Goal: Task Accomplishment & Management: Manage account settings

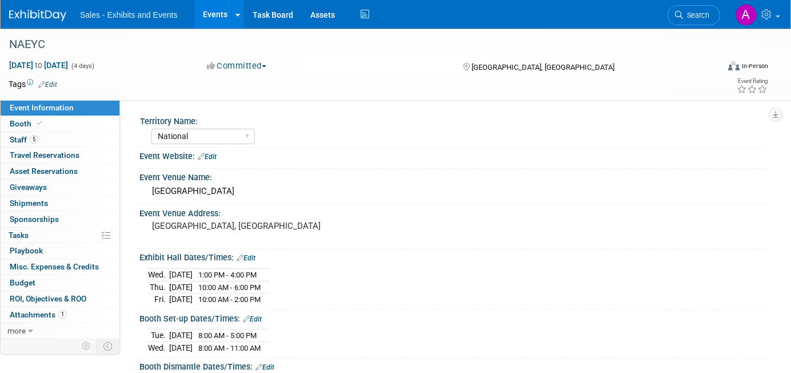
select select "National"
click at [704, 14] on span "Search" at bounding box center [696, 15] width 26 height 9
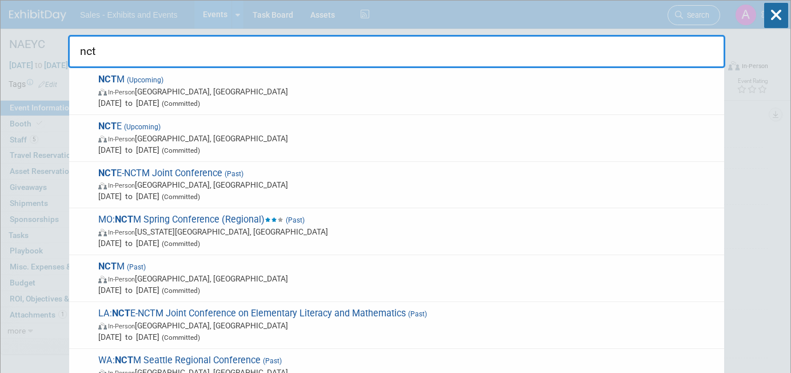
type input "ncte"
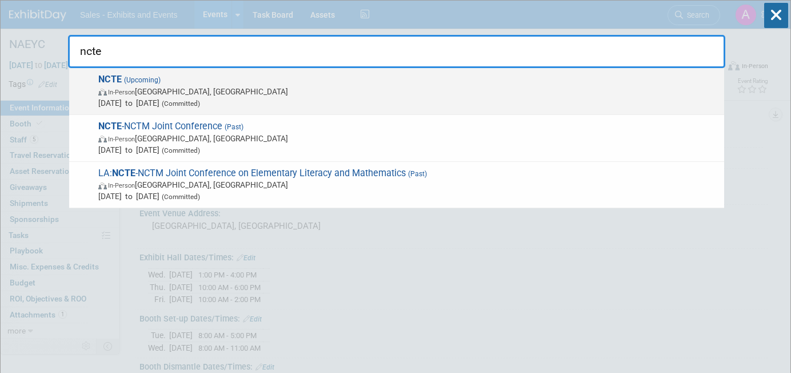
click at [356, 81] on span "NCTE (Upcoming) In-Person Denver, CO Nov 20, 2025 to Nov 23, 2025 (Committed)" at bounding box center [407, 91] width 624 height 35
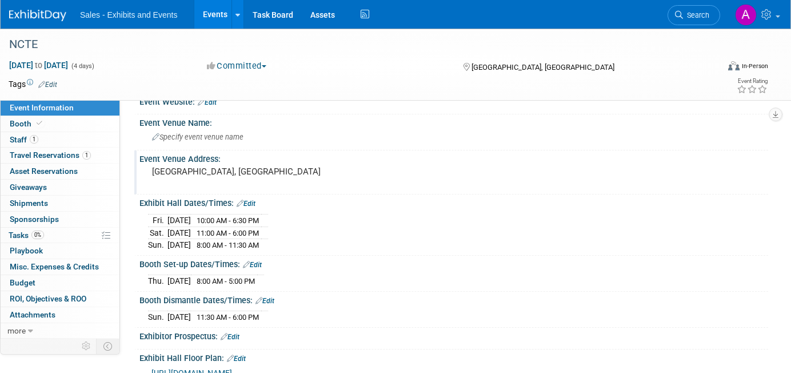
scroll to position [55, 0]
click at [55, 138] on link "1 Staff 1" at bounding box center [60, 139] width 119 height 15
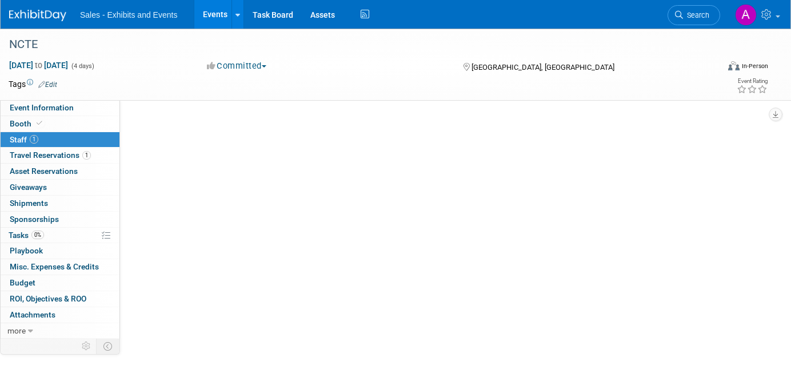
scroll to position [0, 0]
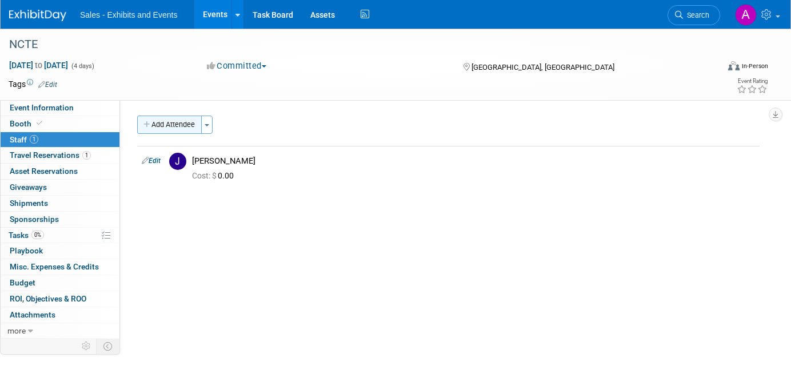
click at [162, 124] on button "Add Attendee" at bounding box center [169, 124] width 65 height 18
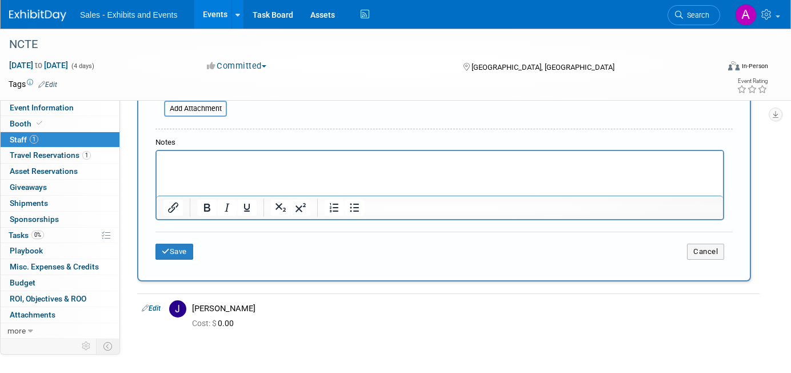
scroll to position [392, 0]
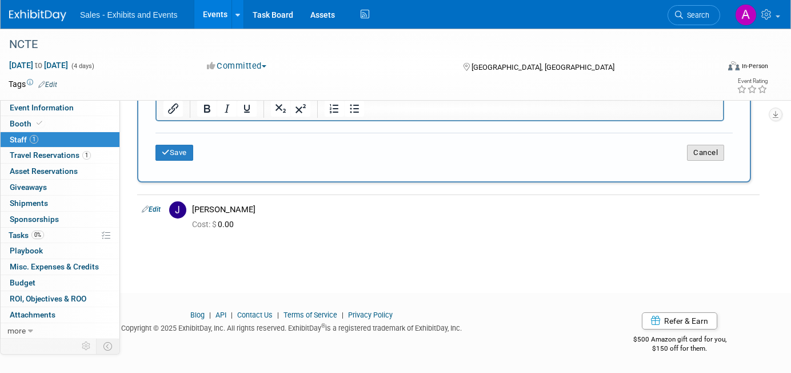
click at [710, 159] on button "Cancel" at bounding box center [705, 153] width 37 height 16
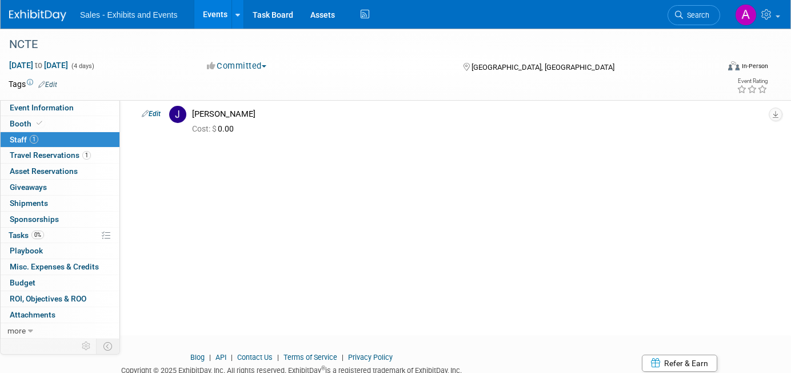
scroll to position [0, 0]
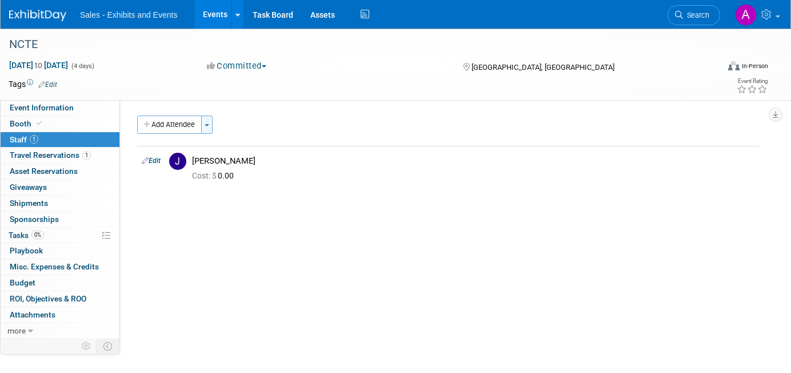
click at [209, 124] on span "button" at bounding box center [207, 125] width 5 height 2
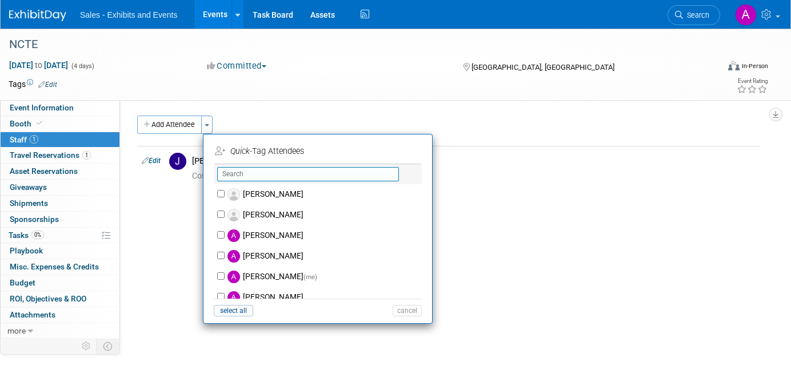
click at [253, 173] on input "text" at bounding box center [308, 174] width 182 height 14
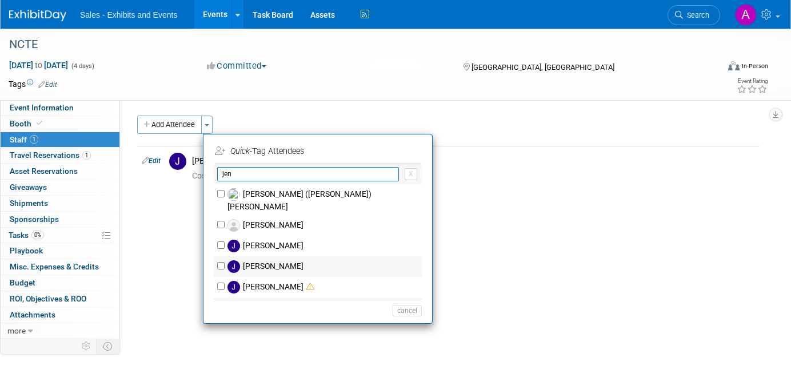
type input "jen"
click at [260, 256] on label "[PERSON_NAME]" at bounding box center [325, 266] width 201 height 21
click at [225, 262] on input "[PERSON_NAME]" at bounding box center [220, 265] width 7 height 7
checkbox input "true"
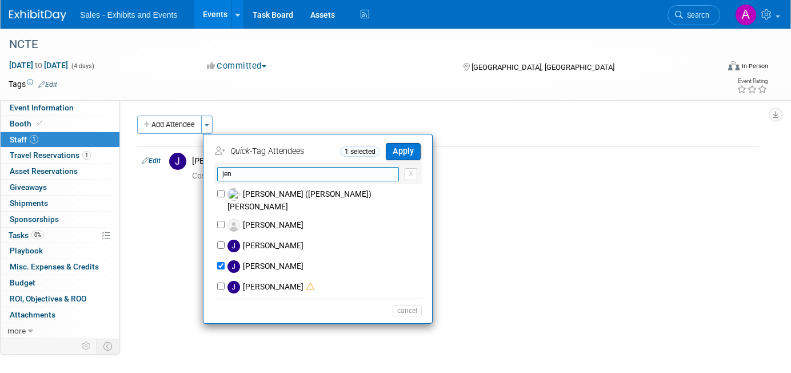
click at [277, 174] on input "jen" at bounding box center [308, 174] width 182 height 14
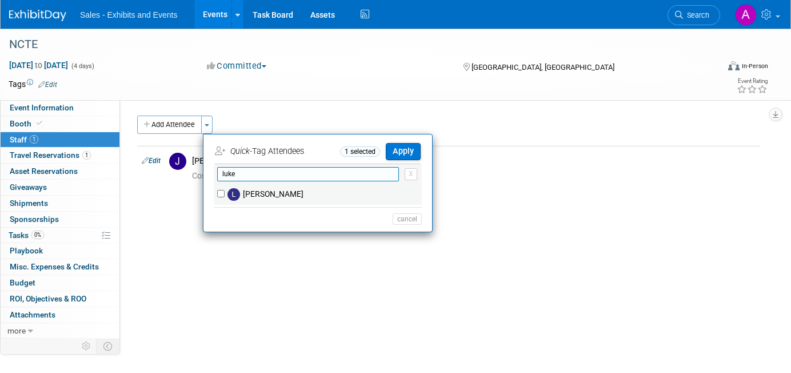
type input "luke"
click at [285, 197] on label "[PERSON_NAME]" at bounding box center [325, 194] width 201 height 21
click at [225, 197] on input "[PERSON_NAME]" at bounding box center [220, 193] width 7 height 7
checkbox input "true"
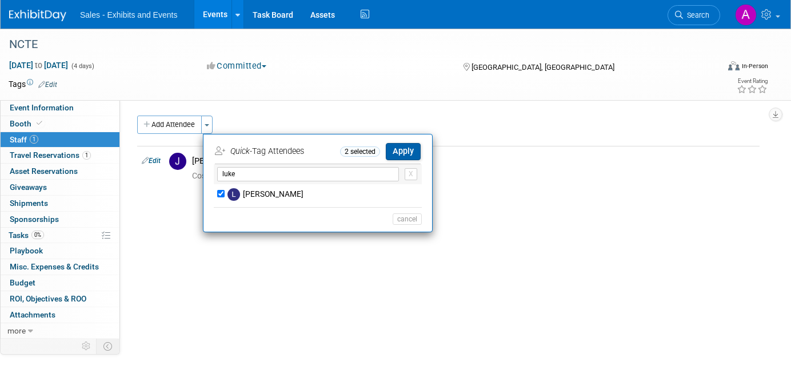
click at [412, 149] on button "Apply" at bounding box center [403, 151] width 35 height 17
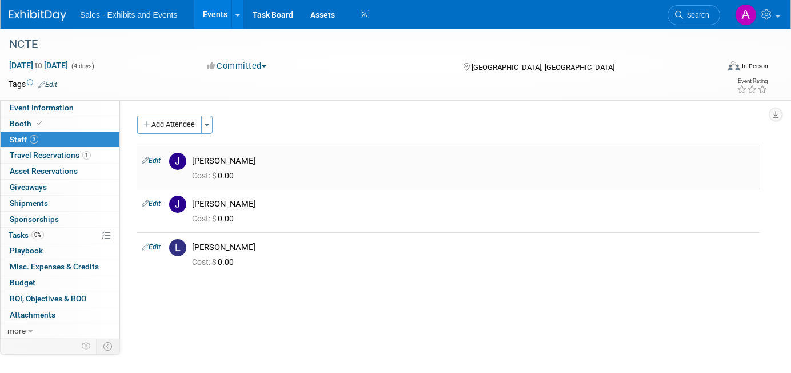
click at [153, 159] on link "Edit" at bounding box center [151, 161] width 19 height 8
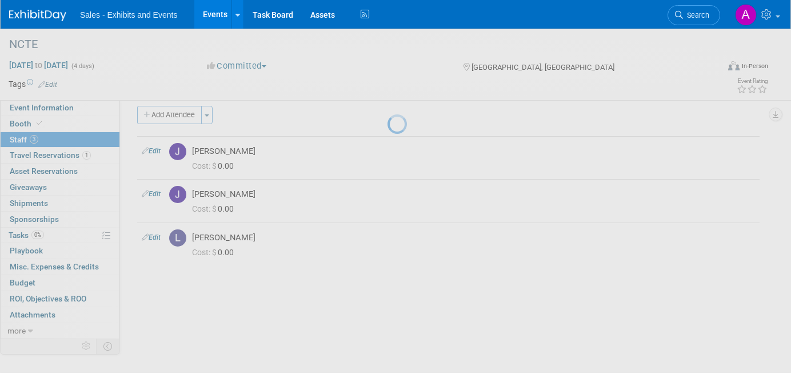
select select "50e09cae-f6e5-48a7-8a1f-08054d796005"
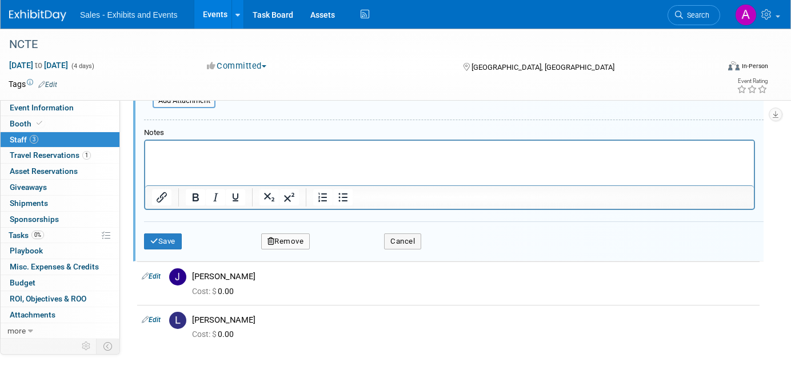
scroll to position [376, 0]
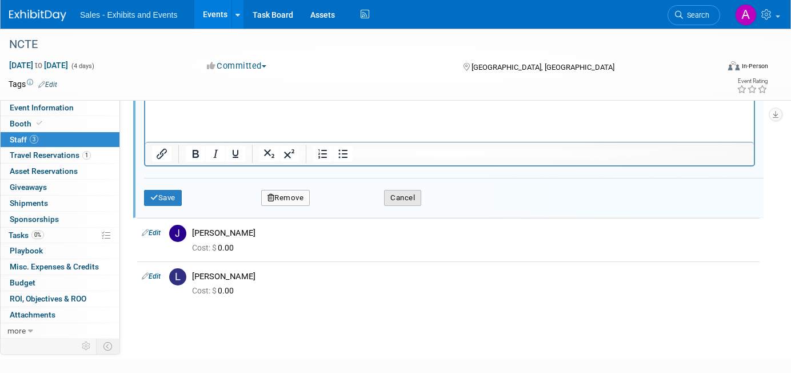
click at [397, 202] on button "Cancel" at bounding box center [402, 198] width 37 height 16
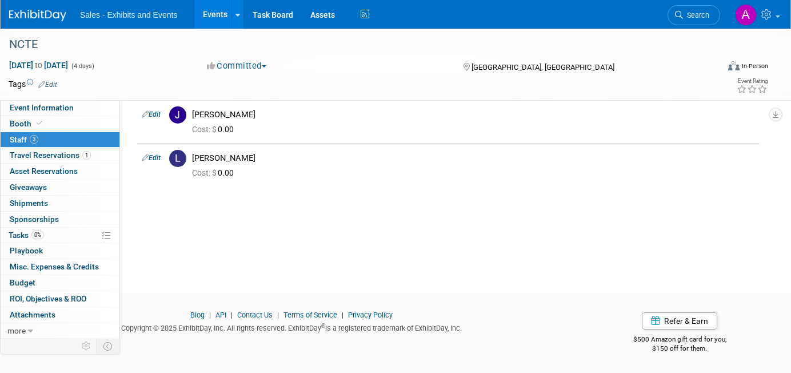
scroll to position [0, 0]
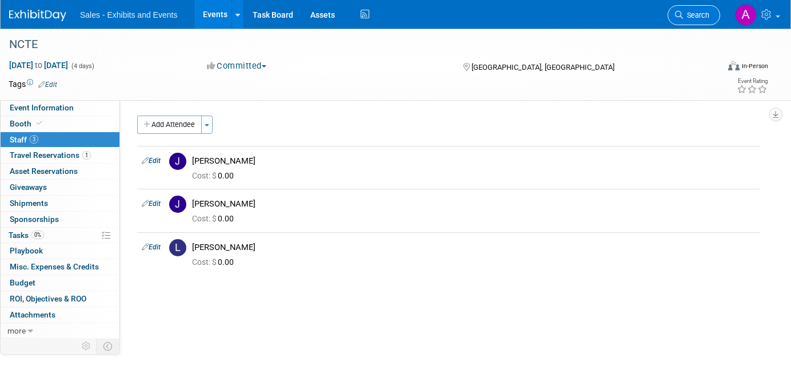
click at [698, 15] on span "Search" at bounding box center [696, 15] width 26 height 9
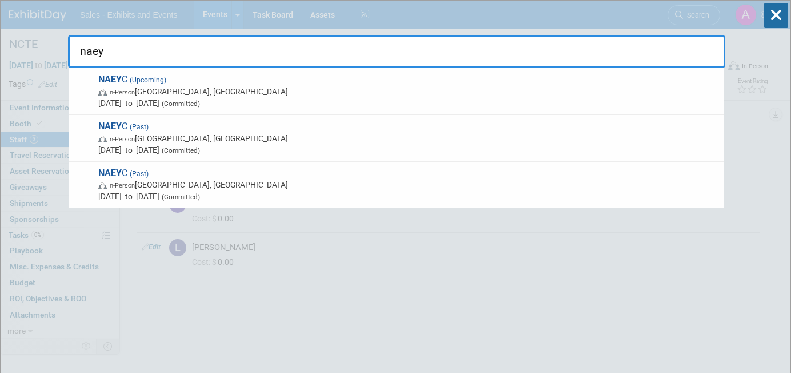
type input "naey"
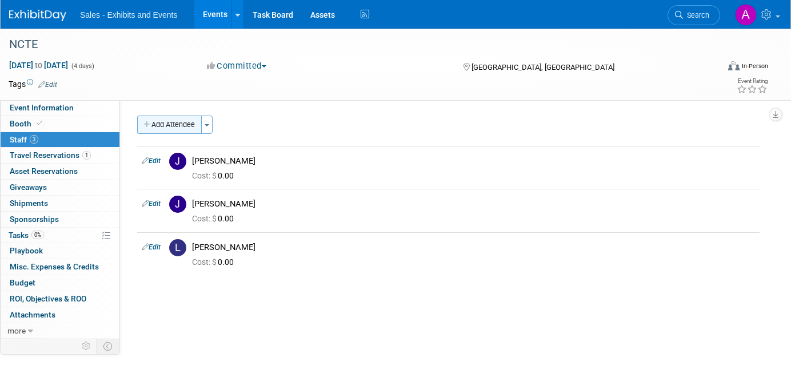
click at [186, 127] on button "Add Attendee" at bounding box center [169, 124] width 65 height 18
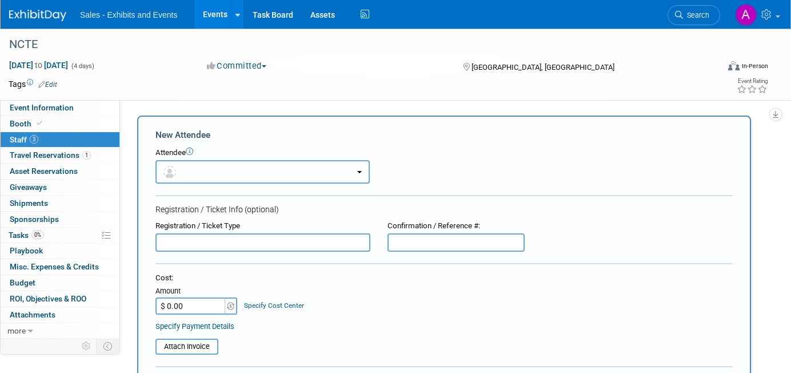
click at [243, 171] on button "button" at bounding box center [263, 171] width 214 height 23
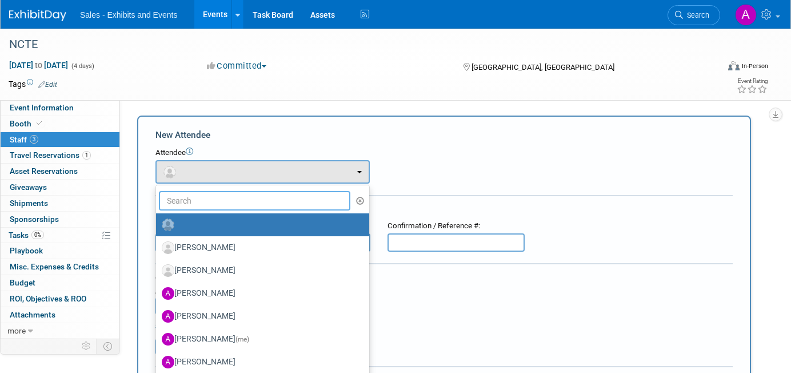
click at [231, 200] on input "text" at bounding box center [255, 200] width 192 height 19
type input "Carrie"
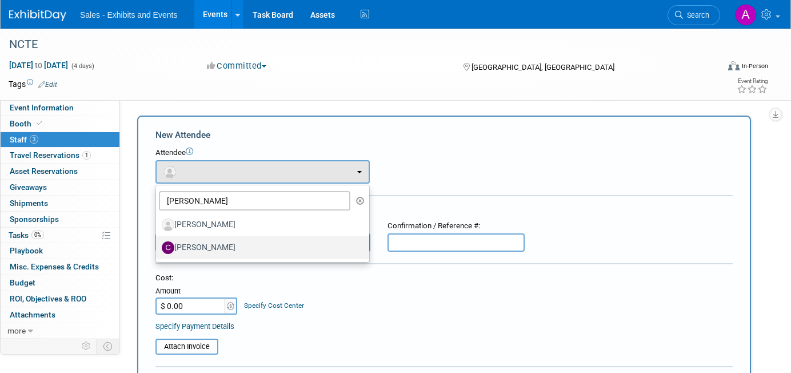
click at [224, 246] on label "Carrie Hartland" at bounding box center [260, 247] width 196 height 18
click at [158, 246] on input "Carrie Hartland" at bounding box center [153, 245] width 7 height 7
select select "fd7eb287-fa85-4768-8970-1b7b7f8ec192"
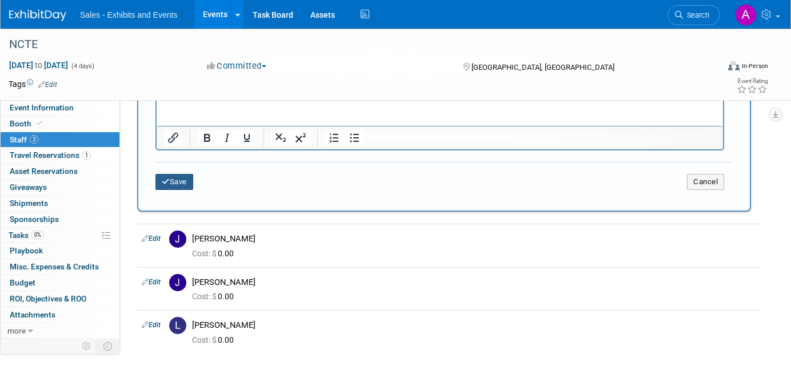
click at [184, 182] on button "Save" at bounding box center [175, 182] width 38 height 16
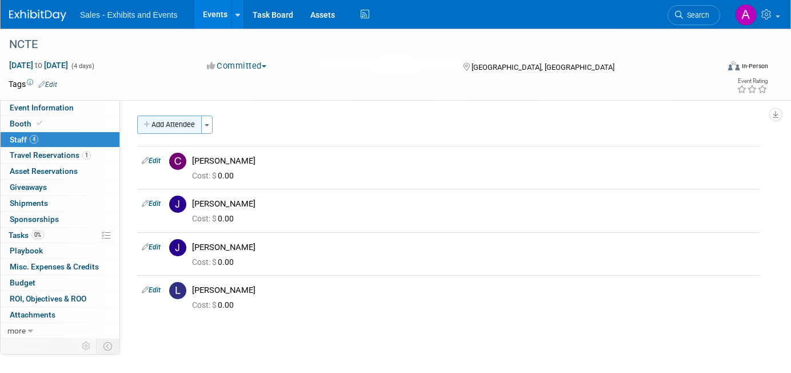
click at [186, 130] on button "Add Attendee" at bounding box center [169, 124] width 65 height 18
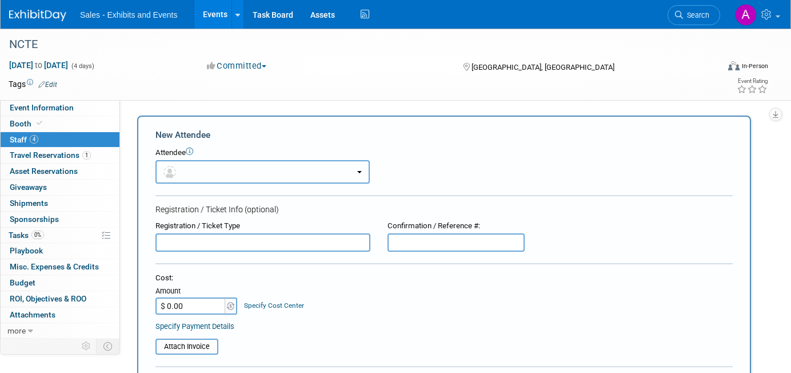
click at [212, 172] on button "button" at bounding box center [263, 171] width 214 height 23
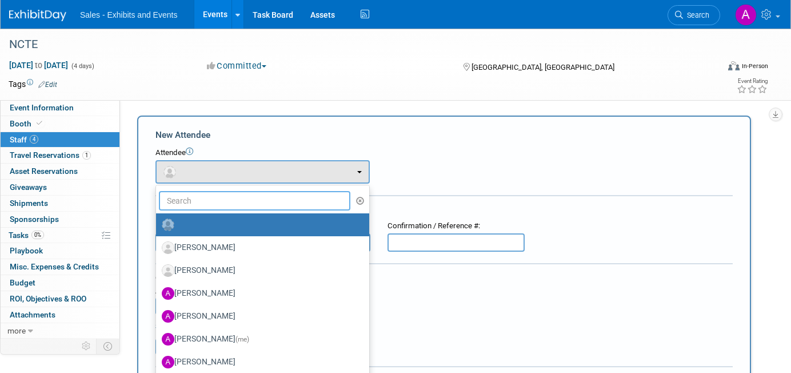
click at [223, 199] on input "text" at bounding box center [255, 200] width 192 height 19
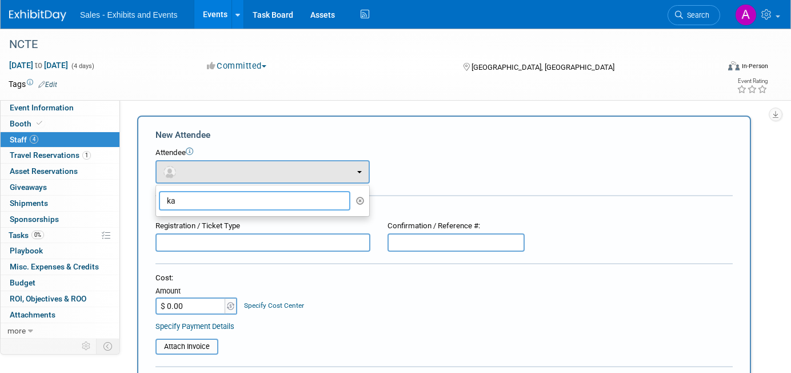
type input "k"
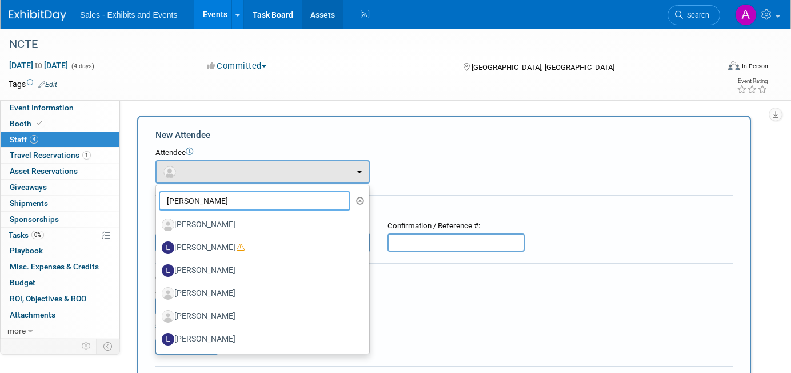
type input "lisa"
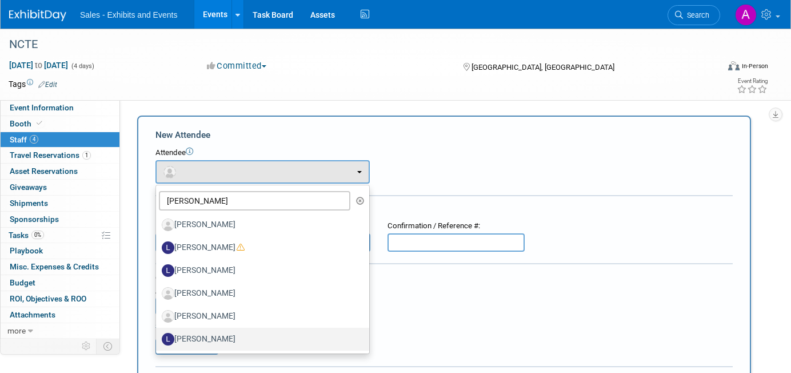
click at [209, 338] on label "Lisa McMath" at bounding box center [260, 339] width 196 height 18
click at [158, 338] on input "Lisa McMath" at bounding box center [153, 337] width 7 height 7
select select "dbcc661d-65ac-414d-9b93-8b32fbef9212"
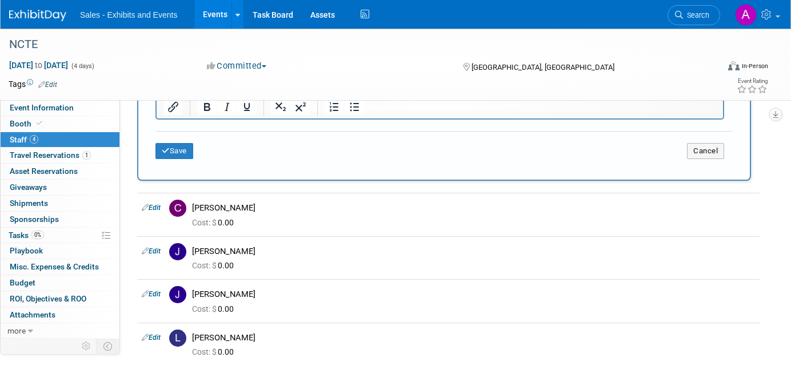
scroll to position [463, 0]
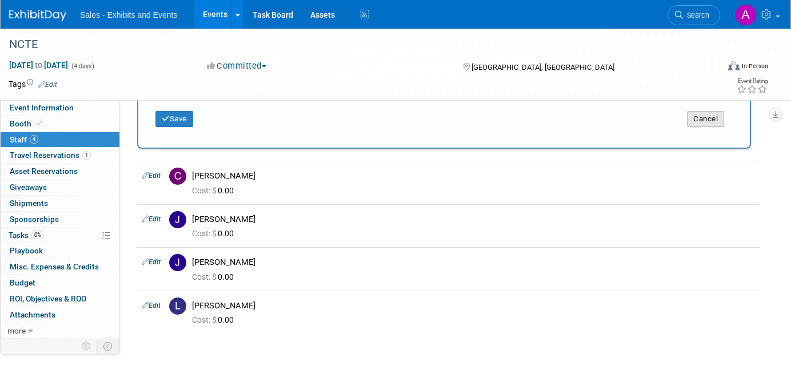
click at [694, 126] on button "Cancel" at bounding box center [705, 119] width 37 height 16
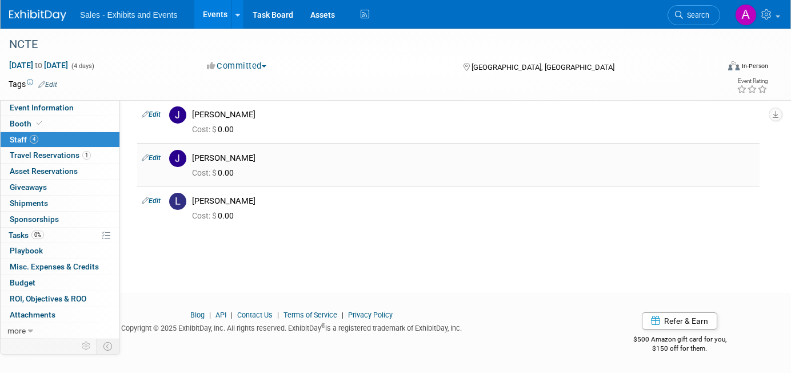
scroll to position [0, 0]
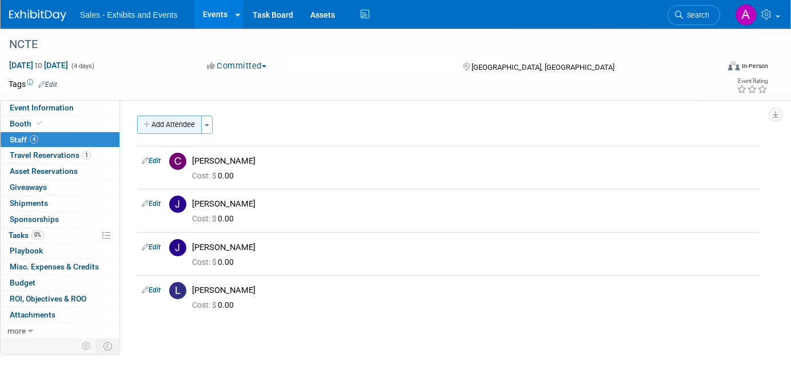
click at [176, 123] on button "Add Attendee" at bounding box center [169, 124] width 65 height 18
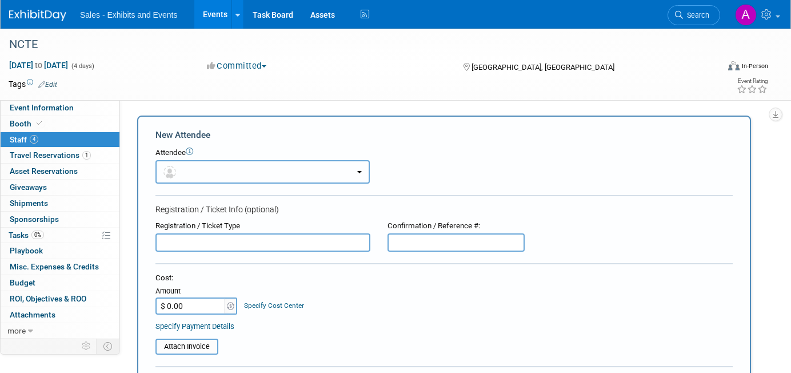
click at [218, 180] on button "button" at bounding box center [263, 171] width 214 height 23
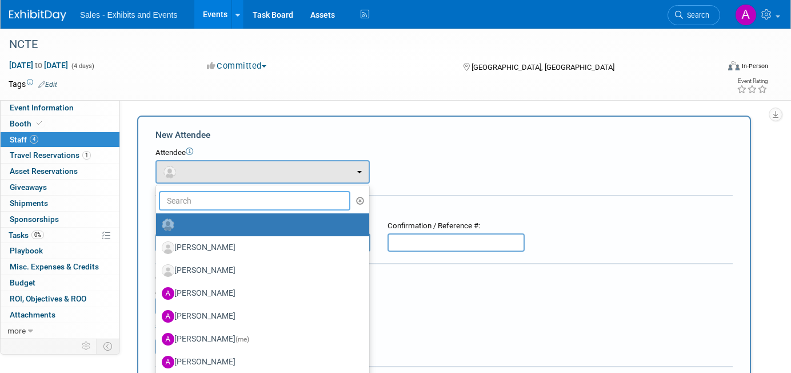
click at [234, 197] on input "text" at bounding box center [255, 200] width 192 height 19
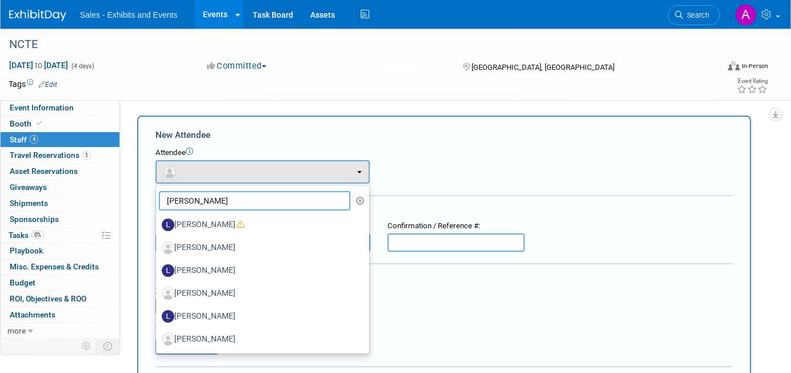
type input "lisa"
click at [270, 142] on form "New Attendee Attendee <img src="https://www.exhibitday.com/Images/Unassigned-Us…" at bounding box center [444, 339] width 577 height 420
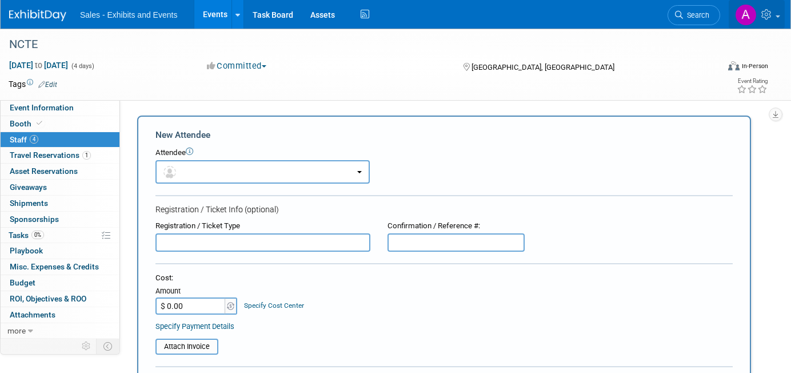
click at [758, 14] on link at bounding box center [757, 14] width 56 height 29
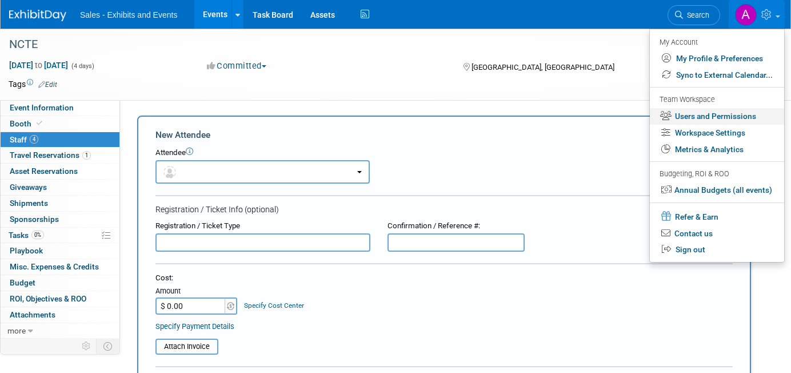
click at [703, 115] on link "Users and Permissions" at bounding box center [717, 116] width 134 height 17
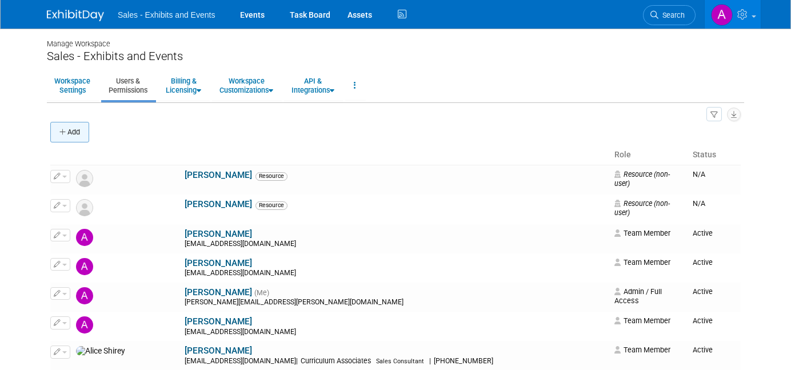
click at [68, 134] on button "Add" at bounding box center [69, 132] width 39 height 21
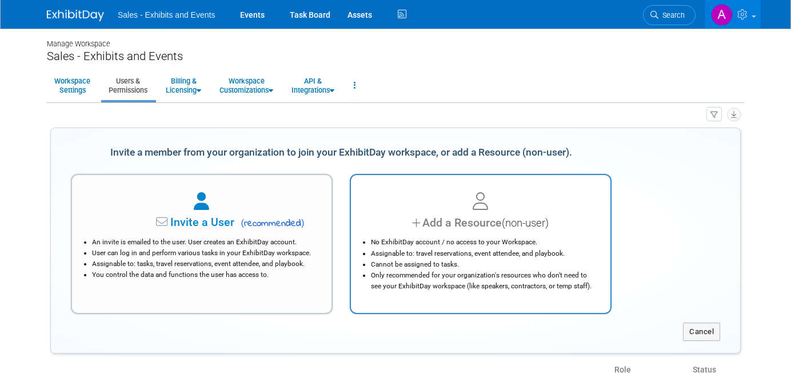
click at [419, 244] on li "No ExhibitDay account / no access to your Workspace." at bounding box center [483, 242] width 225 height 11
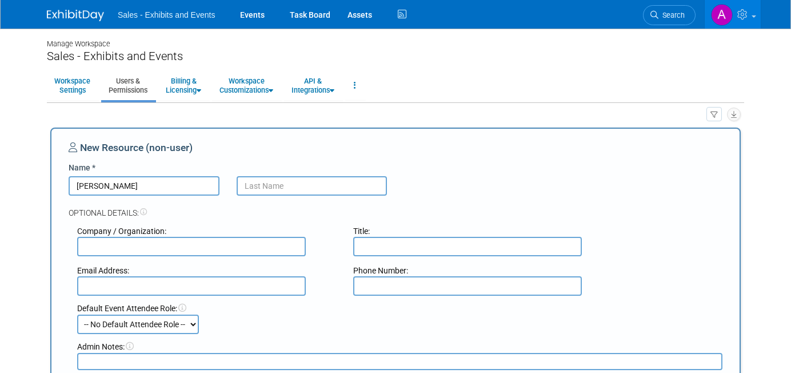
type input "Lisa"
type input "Ballard"
type input "lballard@cainc.com"
click at [346, 237] on div "Title:" at bounding box center [483, 240] width 276 height 31
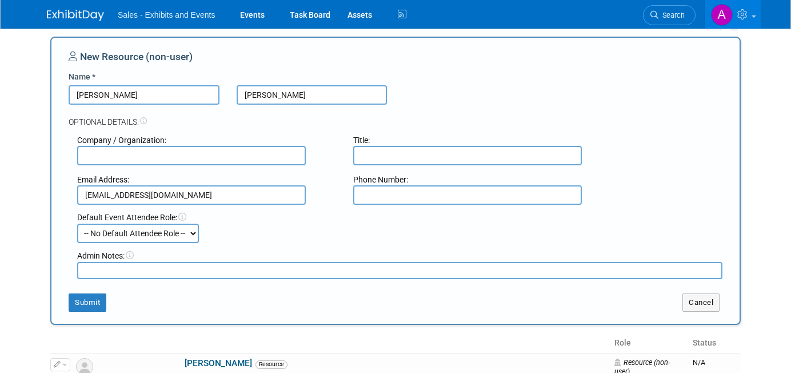
scroll to position [114, 0]
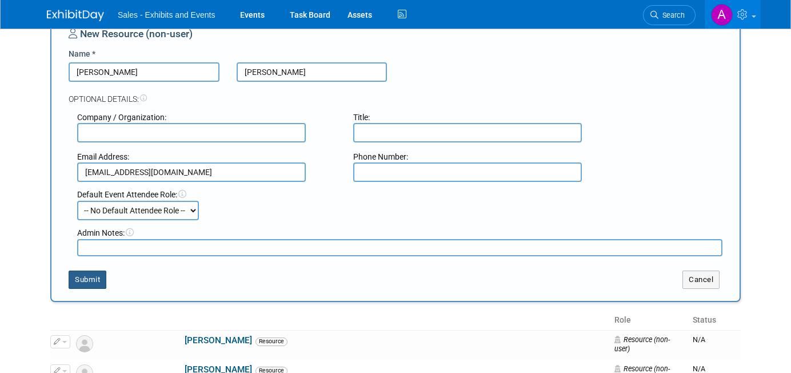
click at [92, 278] on button "Submit" at bounding box center [88, 279] width 38 height 18
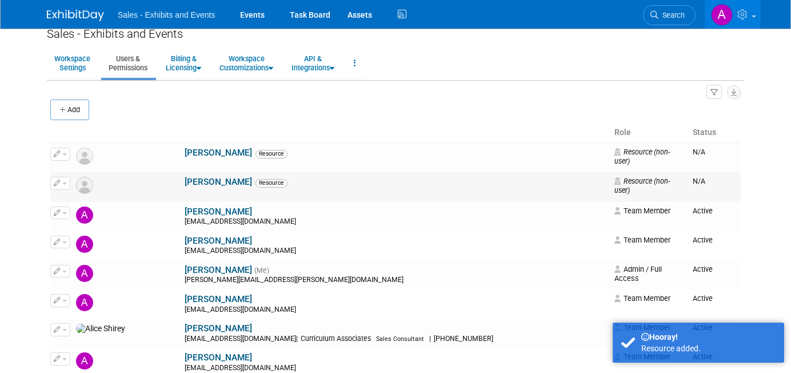
scroll to position [0, 0]
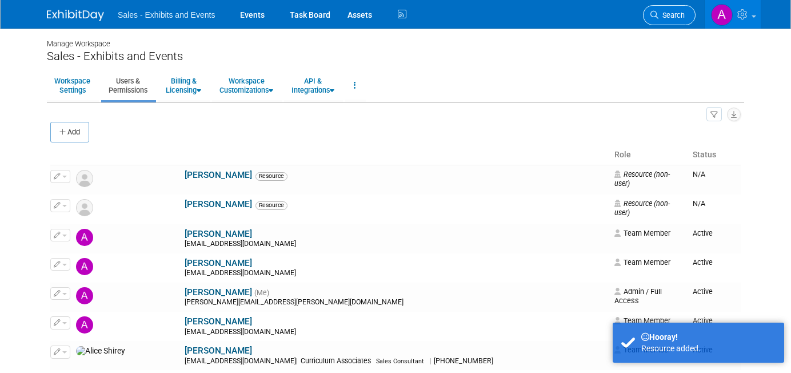
click at [681, 15] on span "Search" at bounding box center [672, 15] width 26 height 9
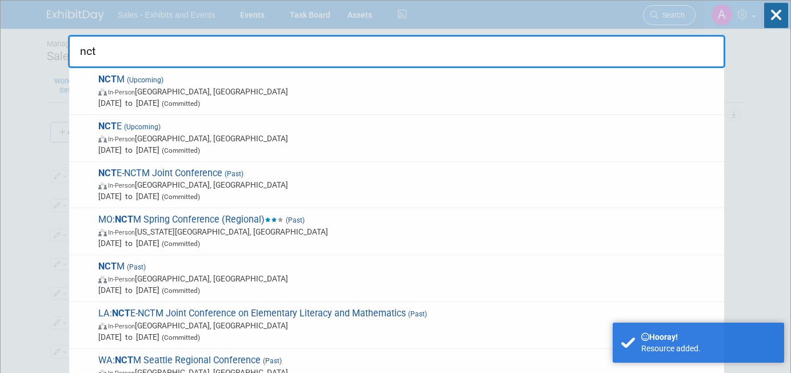
type input "ncte"
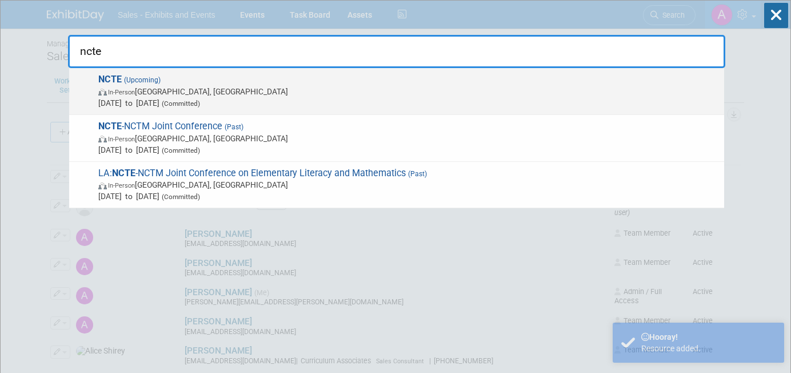
click at [372, 81] on span "NCTE (Upcoming) In-Person Denver, CO Nov 20, 2025 to Nov 23, 2025 (Committed)" at bounding box center [407, 91] width 624 height 35
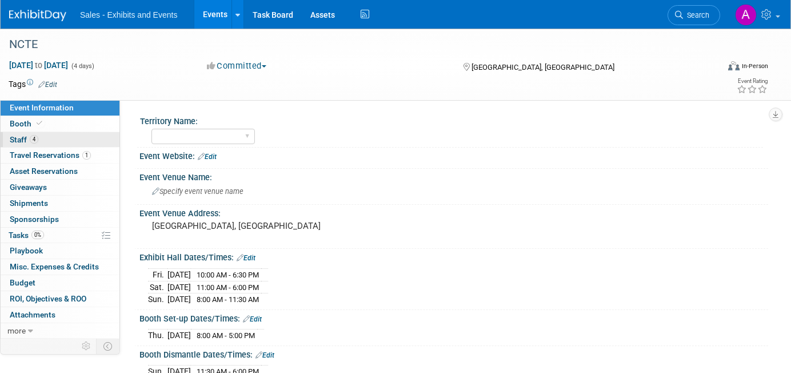
click at [66, 138] on link "4 Staff 4" at bounding box center [60, 139] width 119 height 15
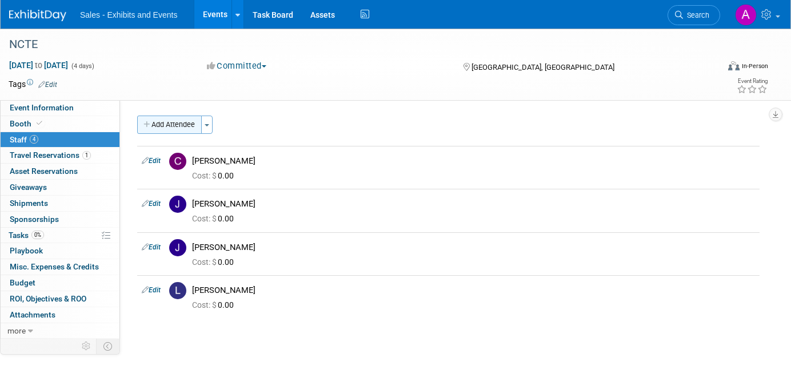
click at [166, 131] on button "Add Attendee" at bounding box center [169, 124] width 65 height 18
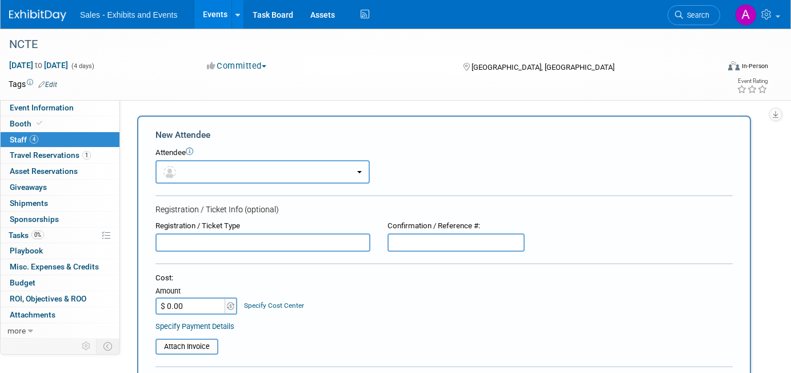
click at [277, 174] on button "button" at bounding box center [263, 171] width 214 height 23
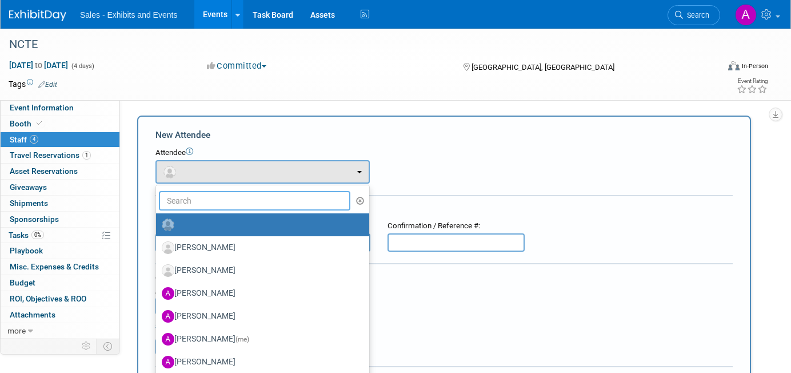
click at [245, 201] on input "text" at bounding box center [255, 200] width 192 height 19
type input "lisa"
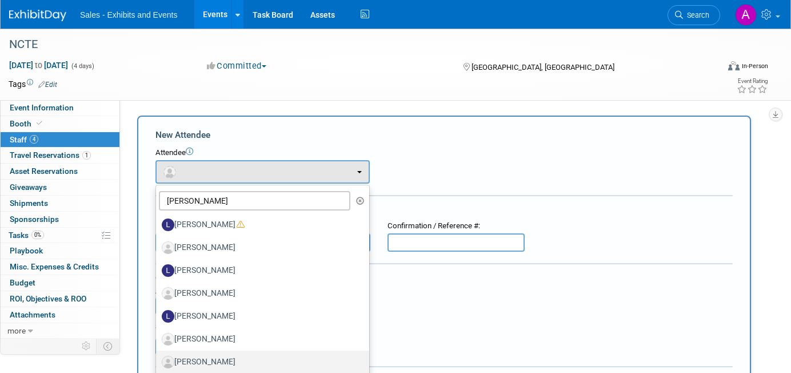
click at [225, 357] on label "Lisa Ballard" at bounding box center [260, 362] width 196 height 18
click at [158, 357] on input "Lisa Ballard" at bounding box center [153, 360] width 7 height 7
select select "0b61ab5f-9ddf-4472-89f1-0ff74ddc179a"
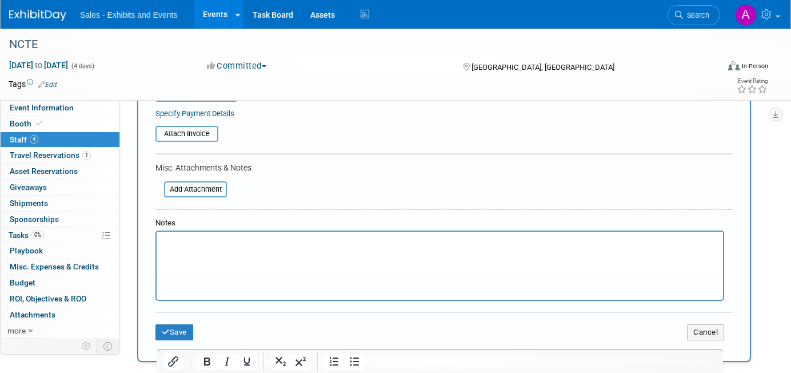
scroll to position [259, 0]
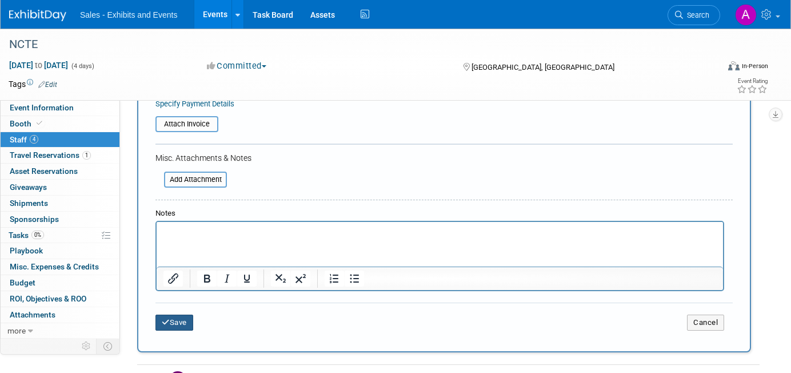
click at [185, 324] on button "Save" at bounding box center [175, 322] width 38 height 16
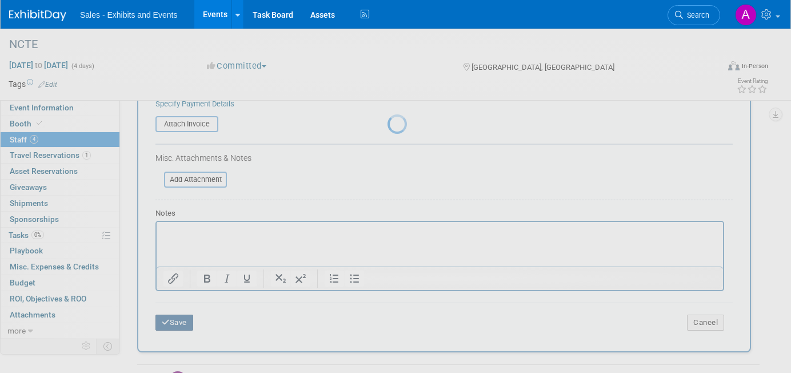
click at [388, 324] on div at bounding box center [396, 186] width 16 height 373
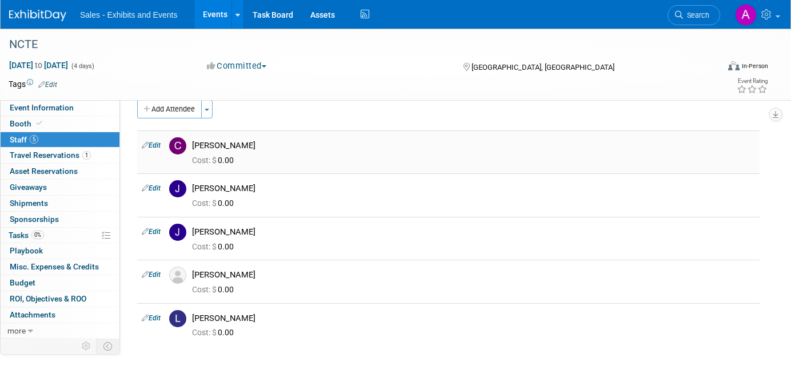
scroll to position [12, 0]
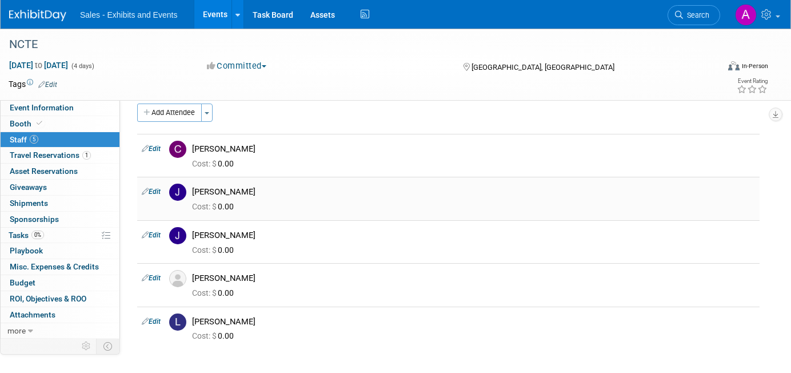
click at [154, 192] on link "Edit" at bounding box center [151, 192] width 19 height 8
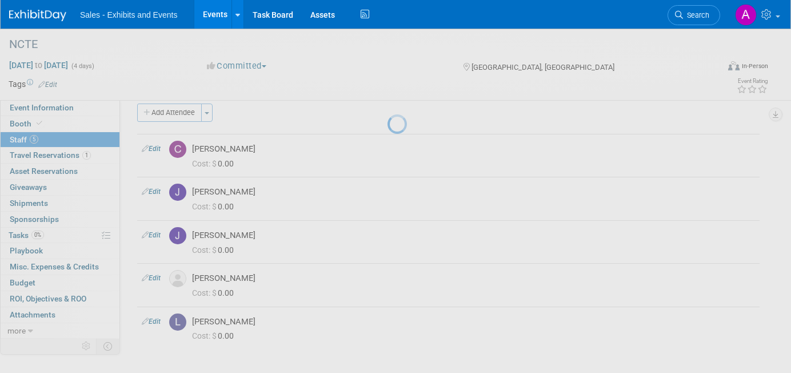
select select "50e09cae-f6e5-48a7-8a1f-08054d796005"
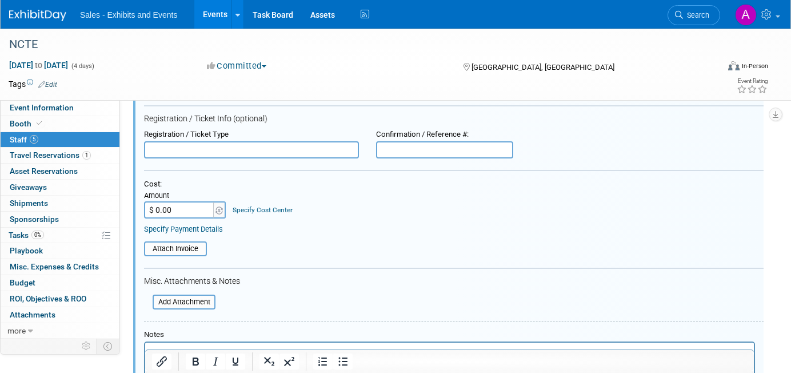
scroll to position [241, 0]
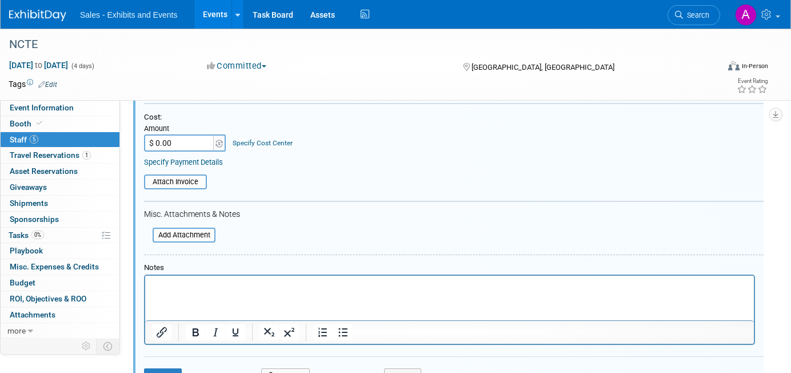
click at [253, 285] on p "Rich Text Area. Press ALT-0 for help." at bounding box center [450, 285] width 596 height 11
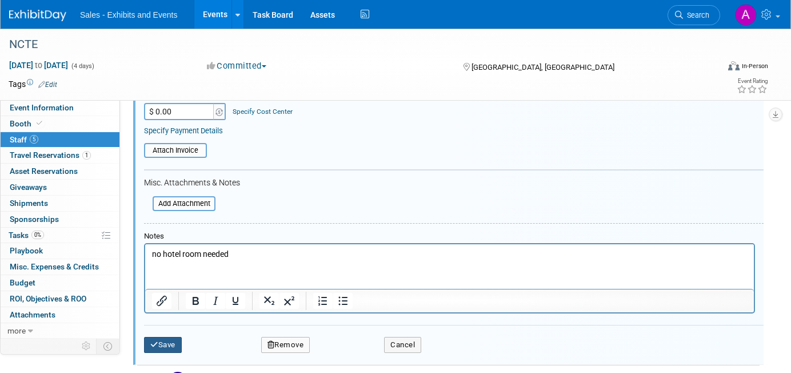
click at [177, 337] on button "Save" at bounding box center [163, 345] width 38 height 16
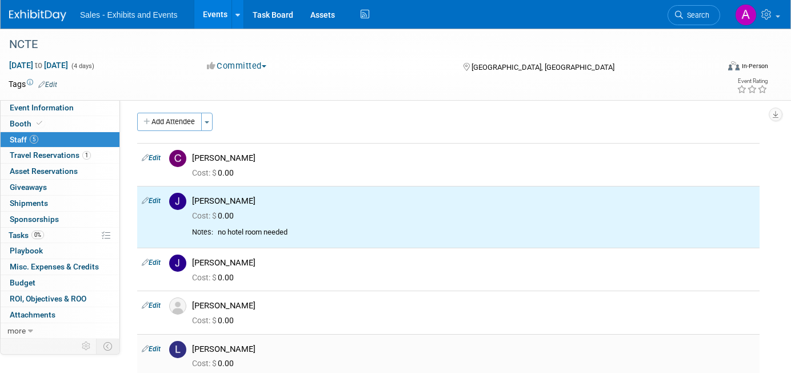
scroll to position [0, 0]
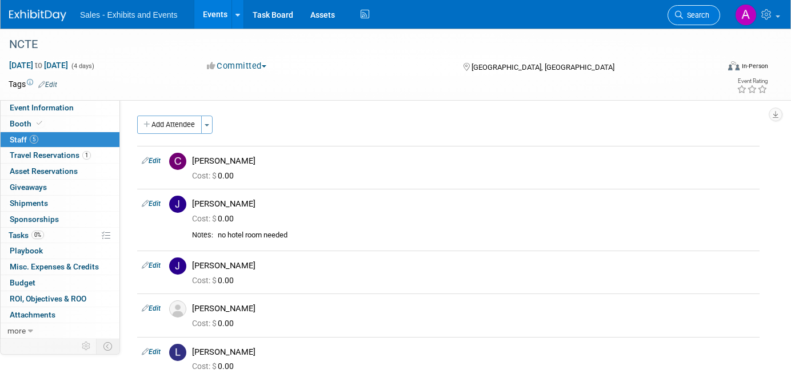
click at [688, 21] on link "Search" at bounding box center [694, 15] width 53 height 20
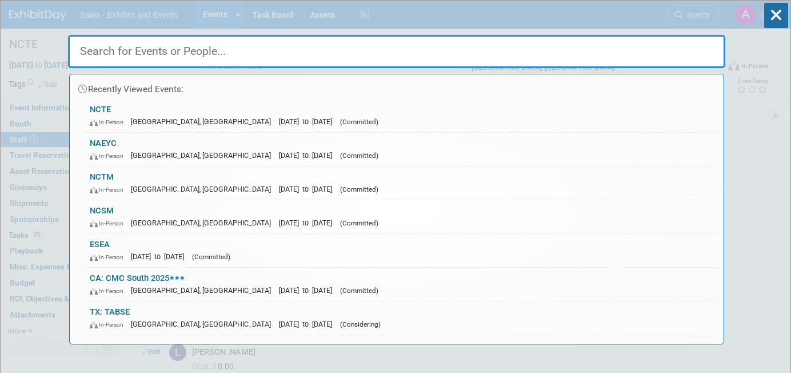
click at [544, 11] on div "Recently Viewed Events: NCTE In-Person Denver, CO Nov 20, 2025 to Nov 23, 2025 …" at bounding box center [396, 173] width 657 height 344
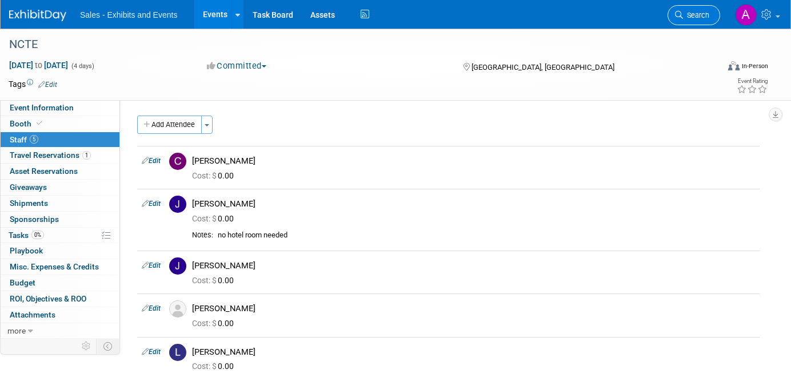
click at [691, 5] on link "Search" at bounding box center [694, 15] width 53 height 20
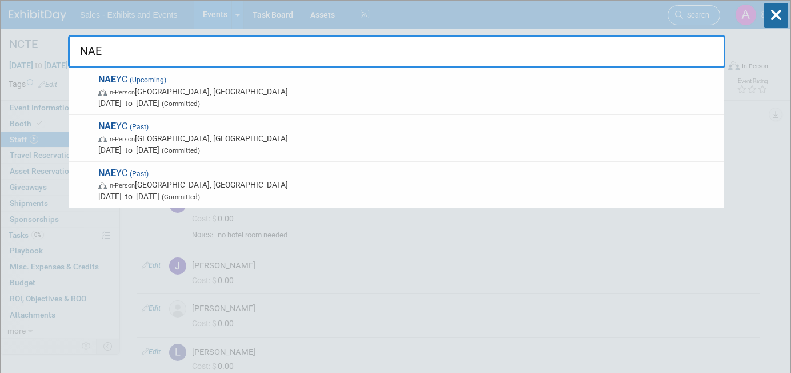
type input "NAEY"
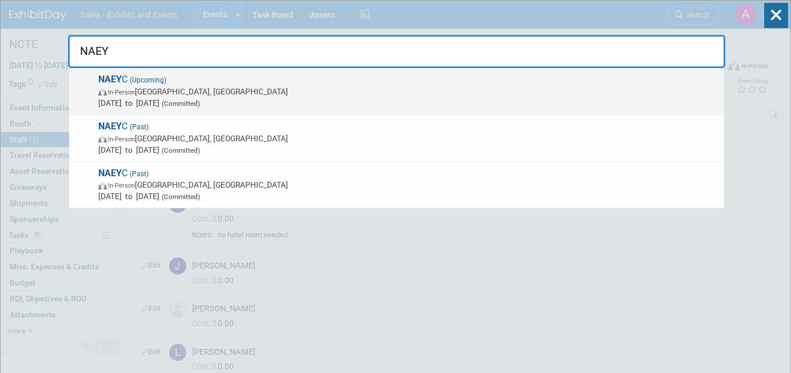
click at [325, 85] on span "NAEY C (Upcoming) In-Person Orlando, FL Nov 19, 2025 to Nov 22, 2025 (Committed)" at bounding box center [407, 91] width 624 height 35
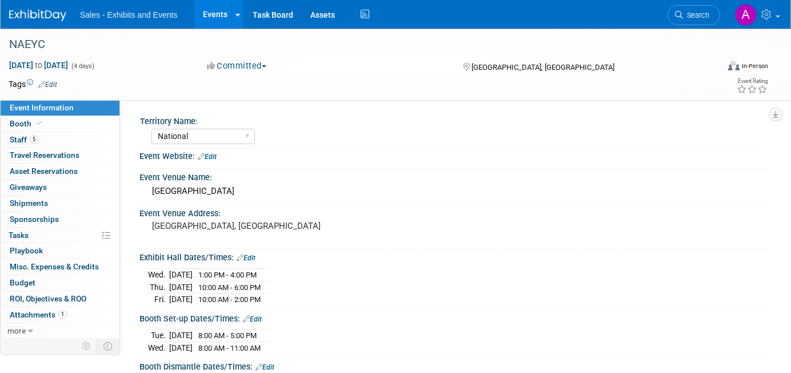
select select "National"
click at [43, 13] on img at bounding box center [37, 15] width 57 height 11
